Goal: Check status: Check status

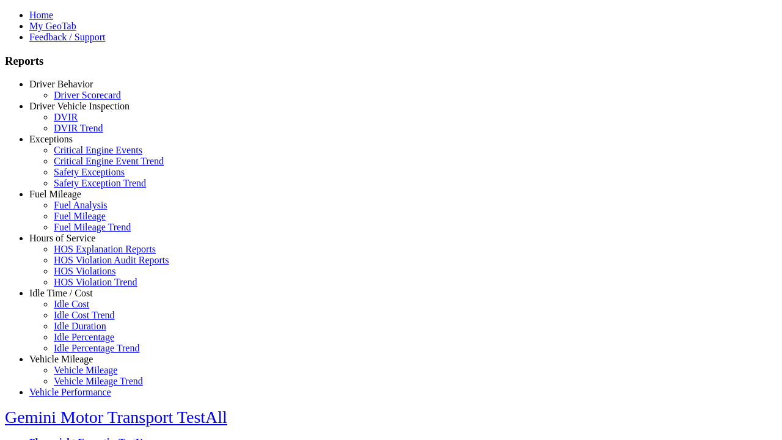
click at [70, 89] on link "Driver Behavior" at bounding box center [61, 84] width 64 height 10
click at [79, 100] on link "Driver Scorecard" at bounding box center [87, 95] width 67 height 10
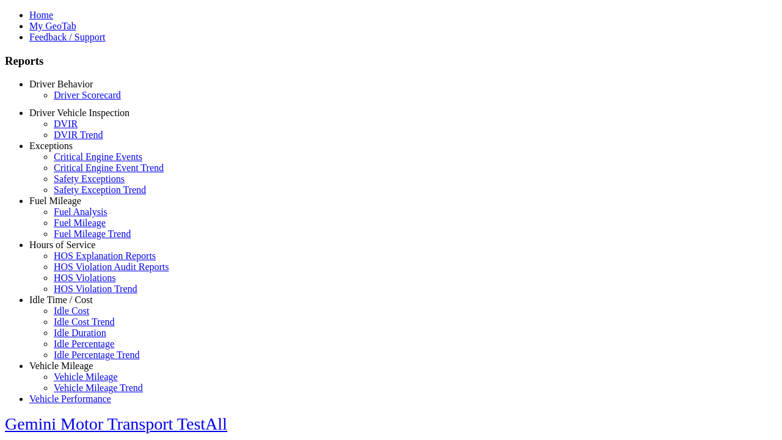
select select "**"
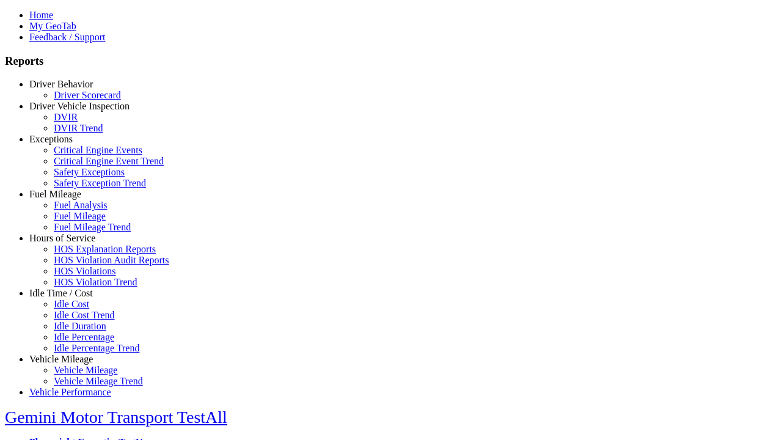
scroll to position [255, 0]
